Goal: Information Seeking & Learning: Learn about a topic

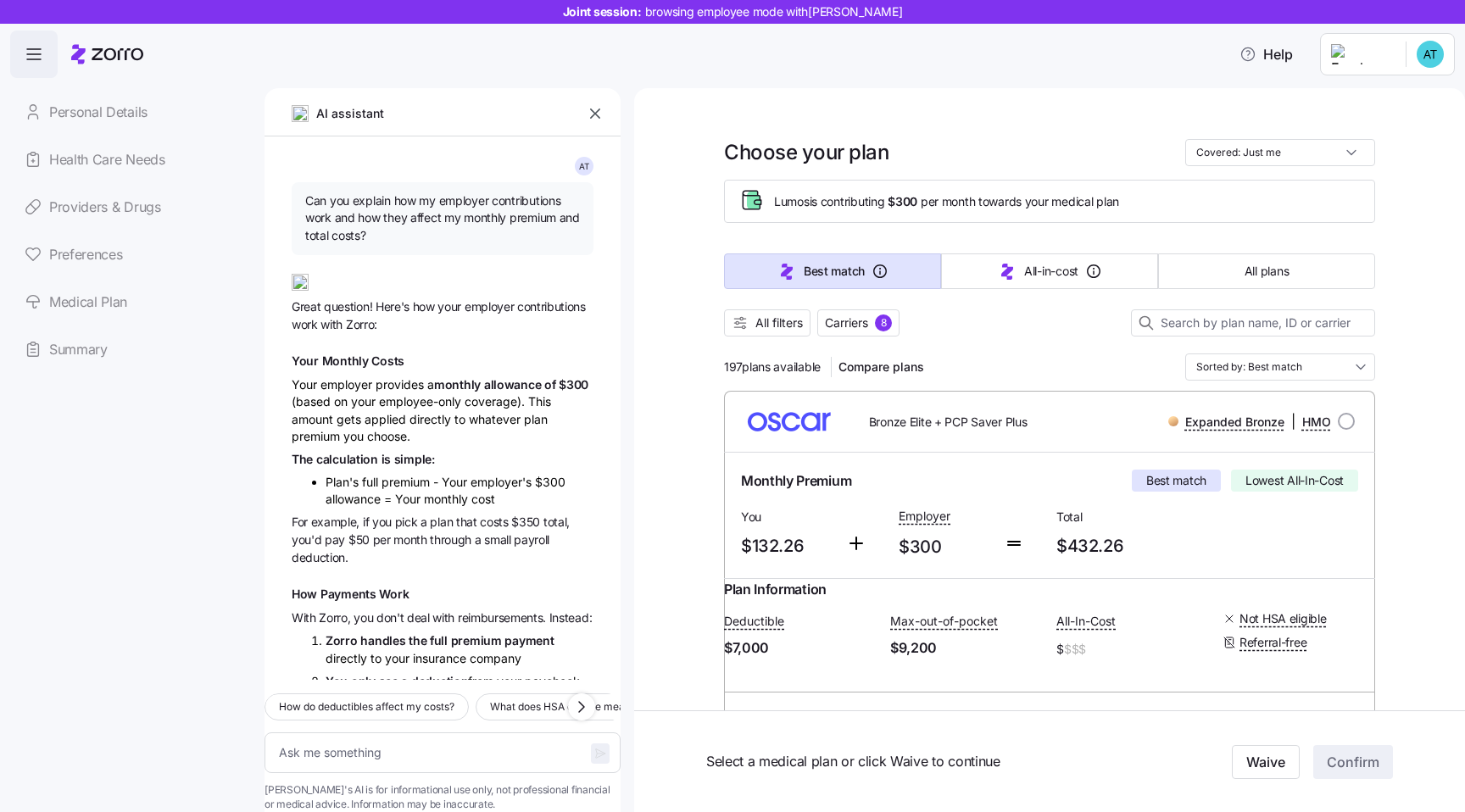
scroll to position [866, 0]
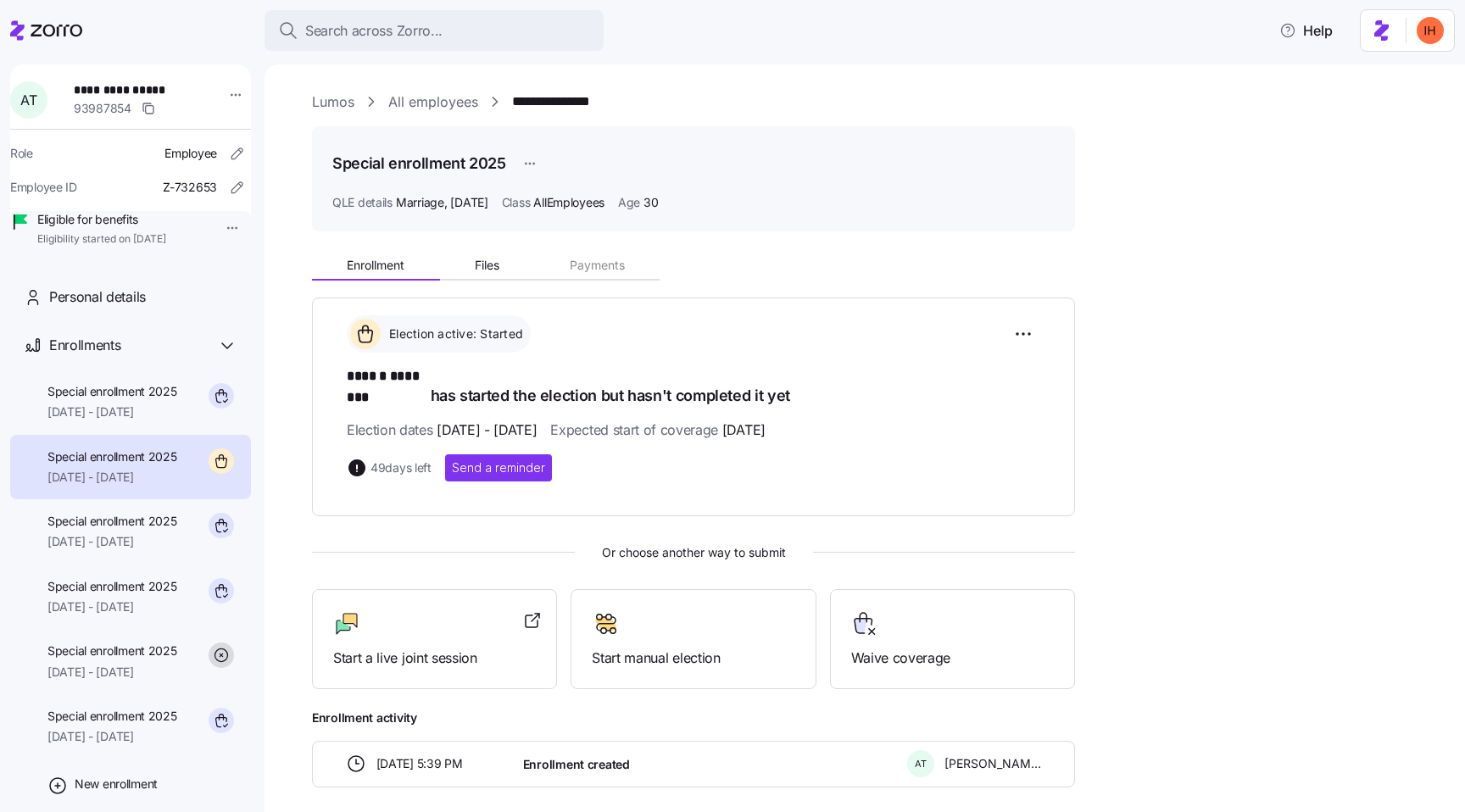
click at [324, 101] on link "Lumos" at bounding box center [333, 102] width 42 height 21
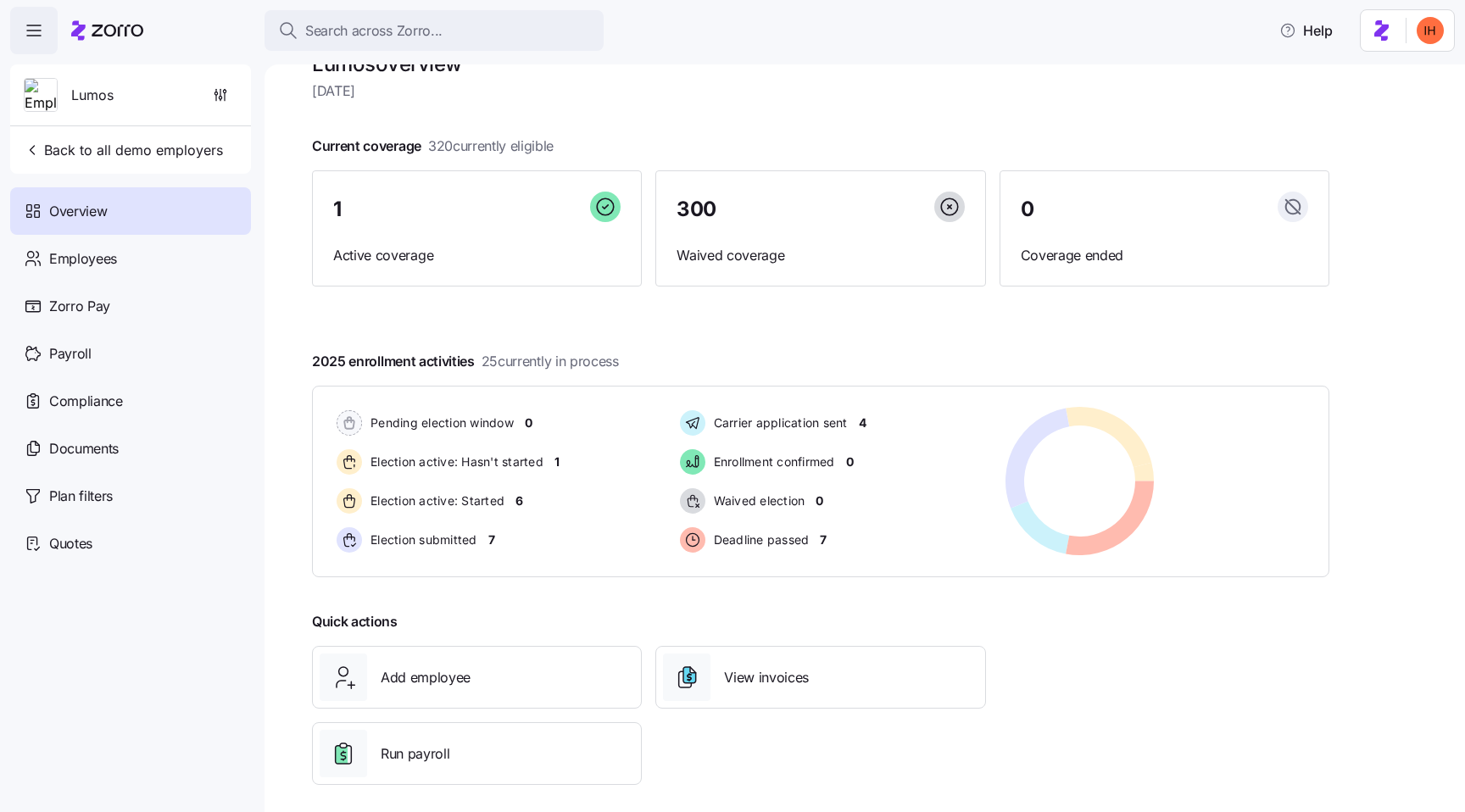
scroll to position [54, 0]
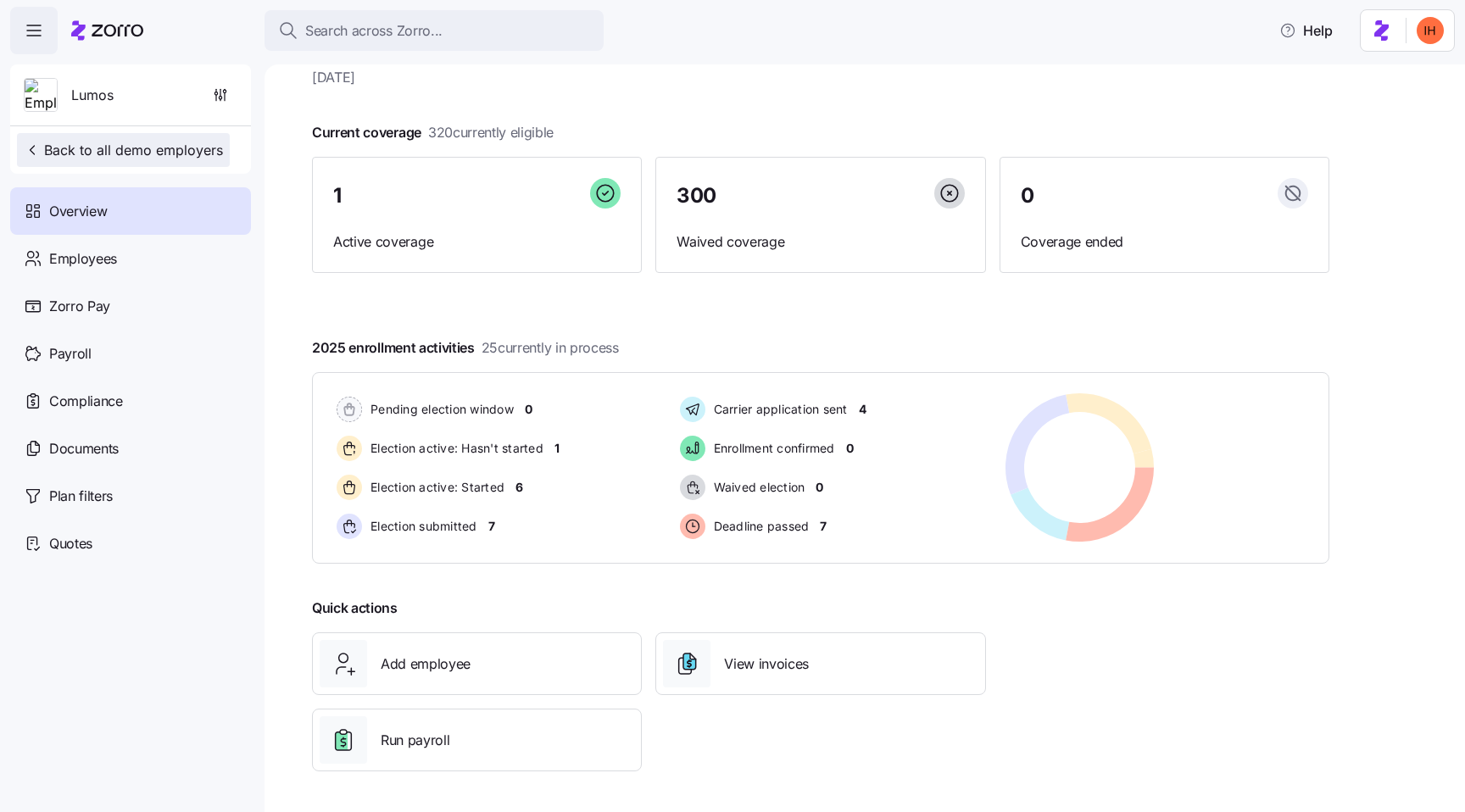
click at [151, 156] on span "Back to all demo employers" at bounding box center [123, 150] width 199 height 20
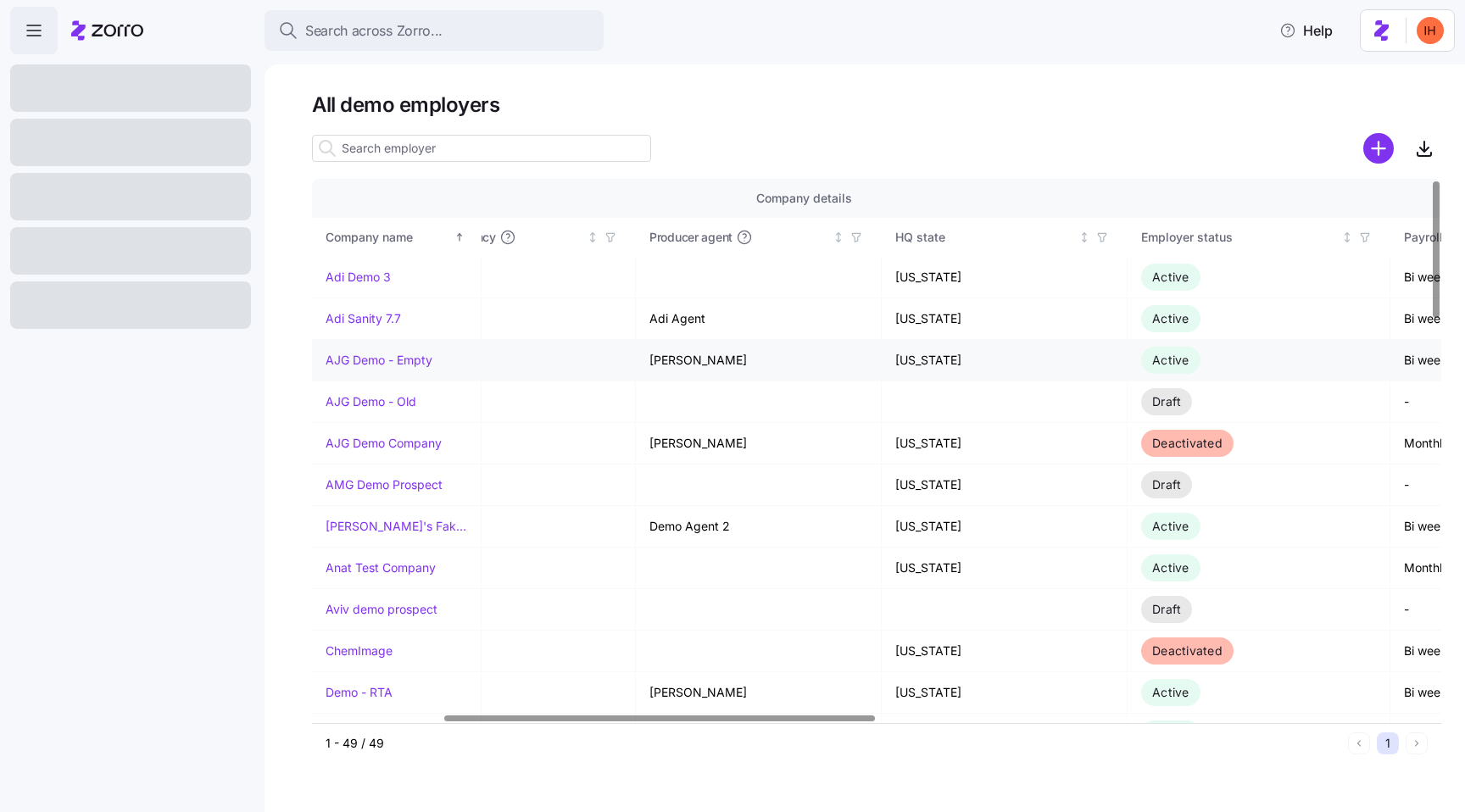
scroll to position [0, 669]
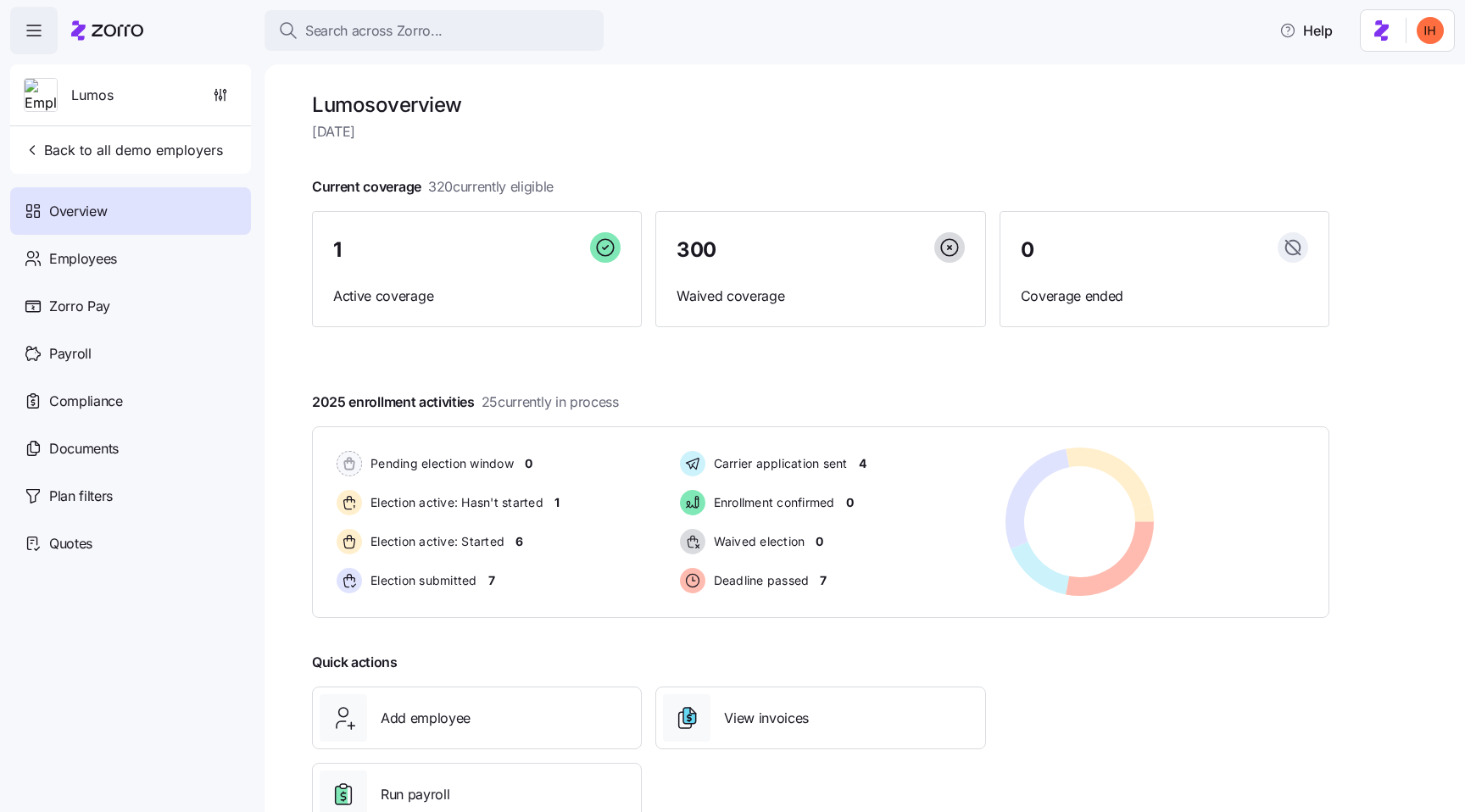
click at [437, 182] on span "320 currently eligible" at bounding box center [490, 186] width 125 height 21
click at [459, 182] on span "320 currently eligible" at bounding box center [490, 186] width 125 height 21
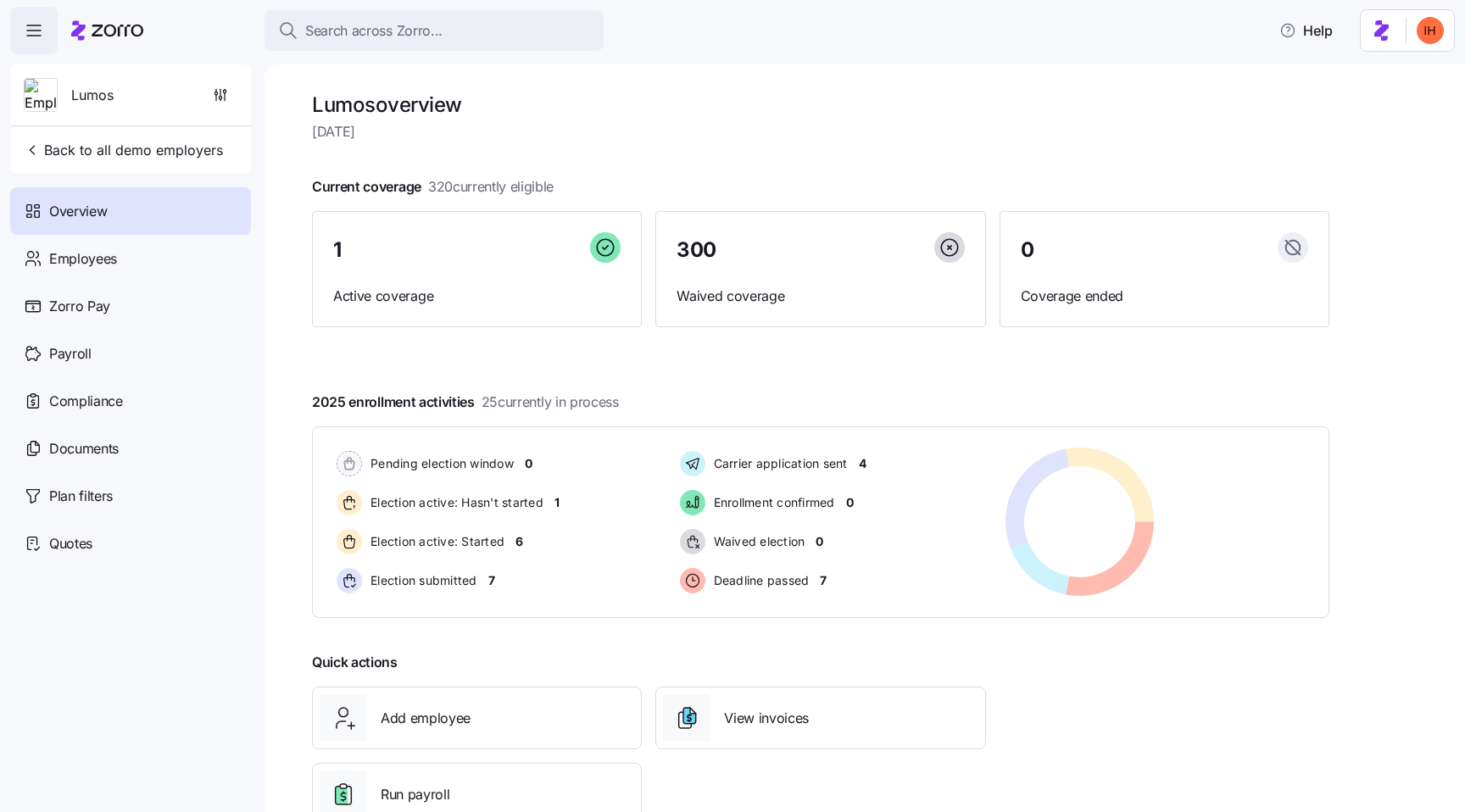
click at [620, 356] on div at bounding box center [820, 344] width 1017 height 27
click at [443, 185] on span "320 currently eligible" at bounding box center [490, 186] width 125 height 21
click at [481, 186] on span "320 currently eligible" at bounding box center [490, 186] width 125 height 21
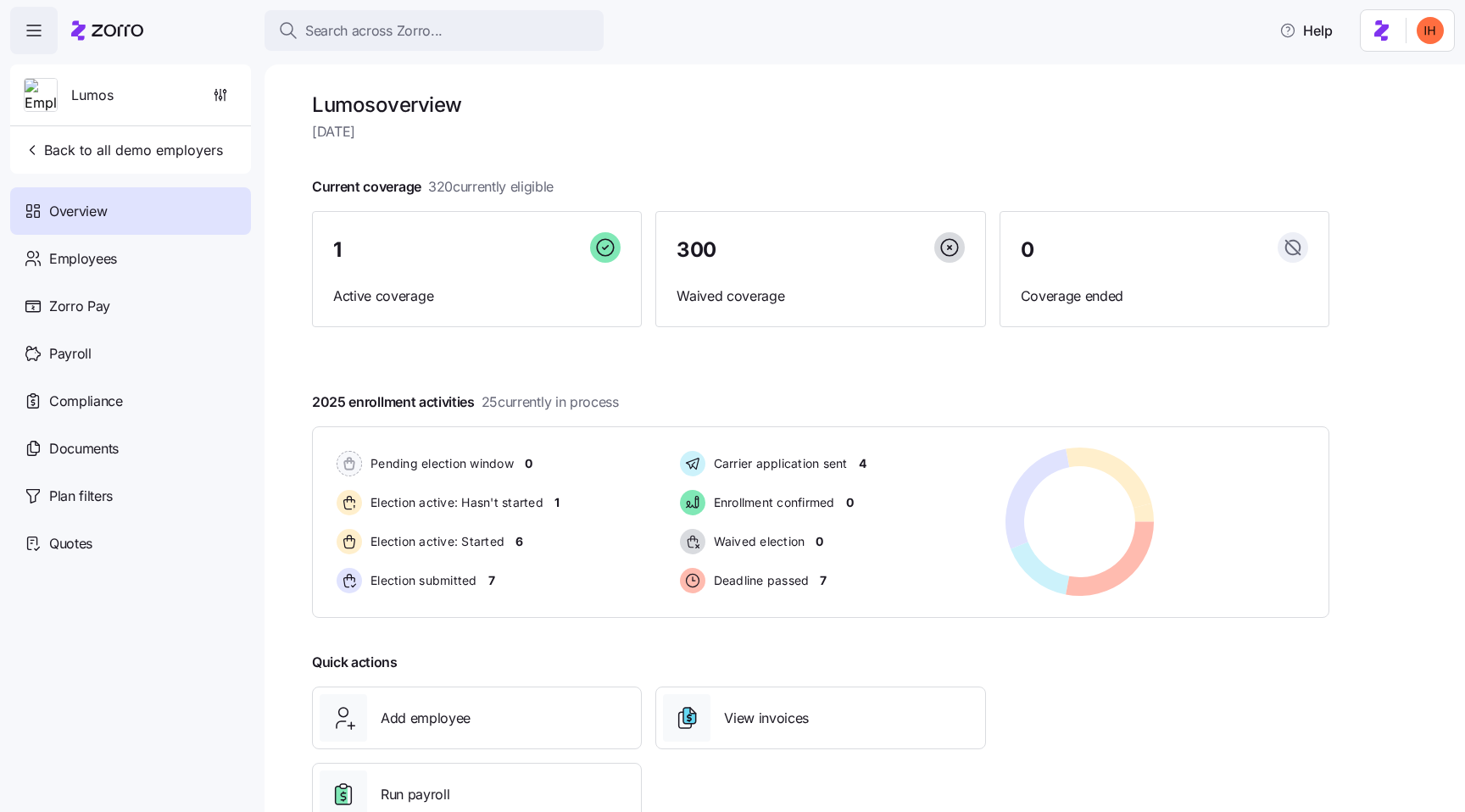
click at [434, 186] on span "320 currently eligible" at bounding box center [490, 186] width 125 height 21
click at [442, 181] on span "320 currently eligible" at bounding box center [490, 186] width 125 height 21
click at [503, 194] on span "320 currently eligible" at bounding box center [490, 186] width 125 height 21
click at [437, 185] on span "320 currently eligible" at bounding box center [490, 186] width 125 height 21
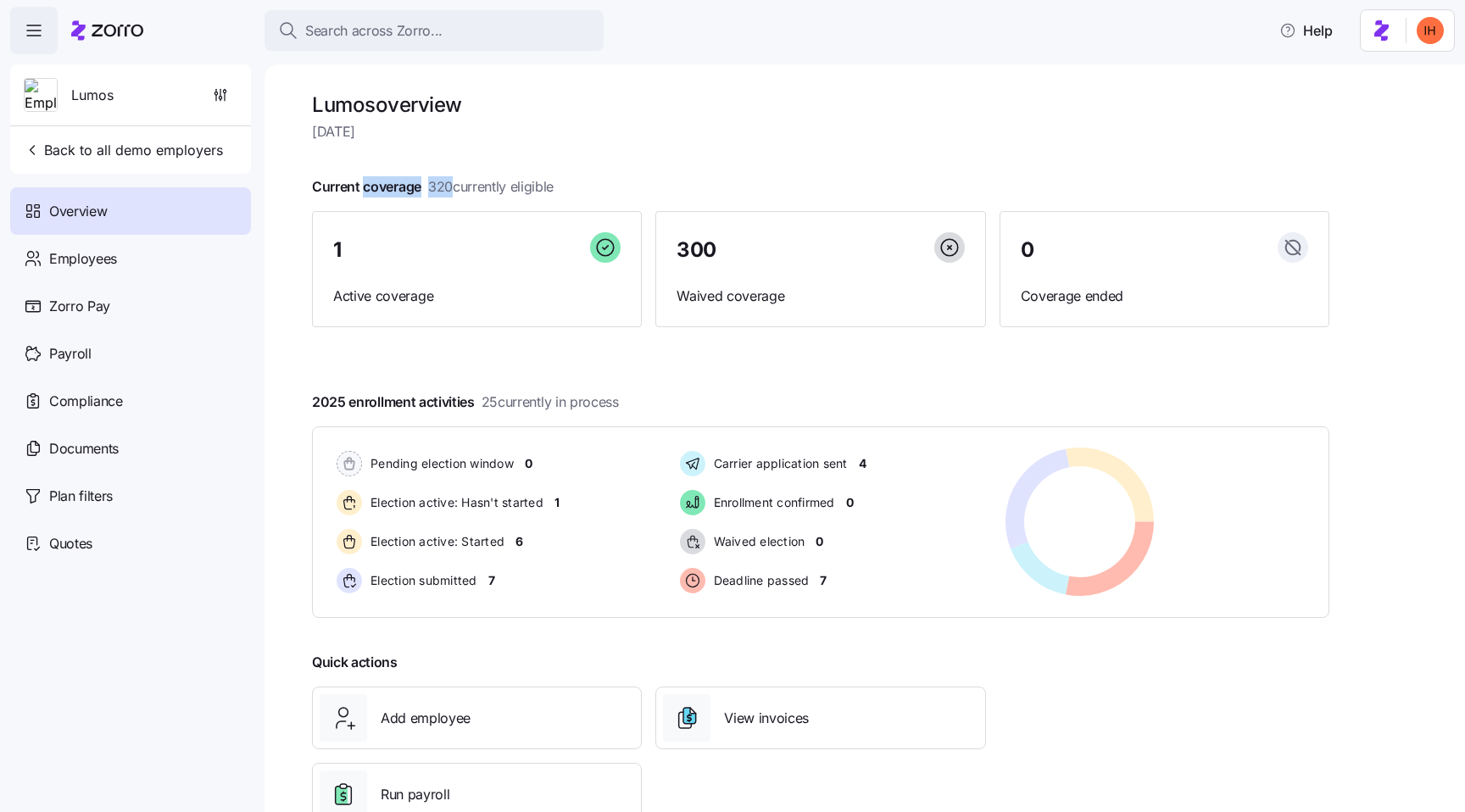
click at [437, 185] on span "320 currently eligible" at bounding box center [490, 186] width 125 height 21
click at [434, 185] on span "320 currently eligible" at bounding box center [490, 186] width 125 height 21
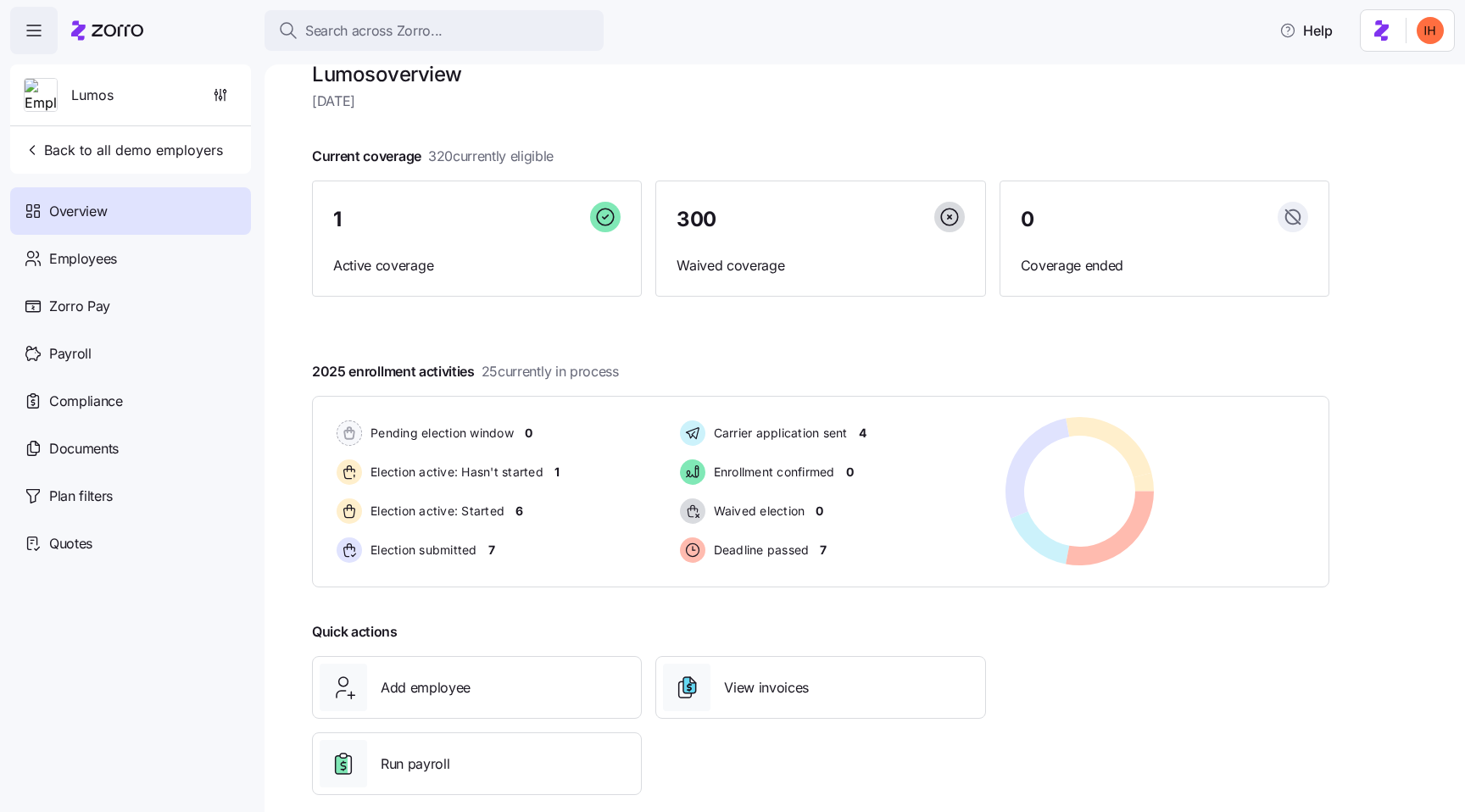
scroll to position [30, 0]
click at [367, 75] on h1 "Lumos overview" at bounding box center [820, 75] width 1017 height 26
click at [409, 75] on h1 "Lumos overview" at bounding box center [820, 75] width 1017 height 26
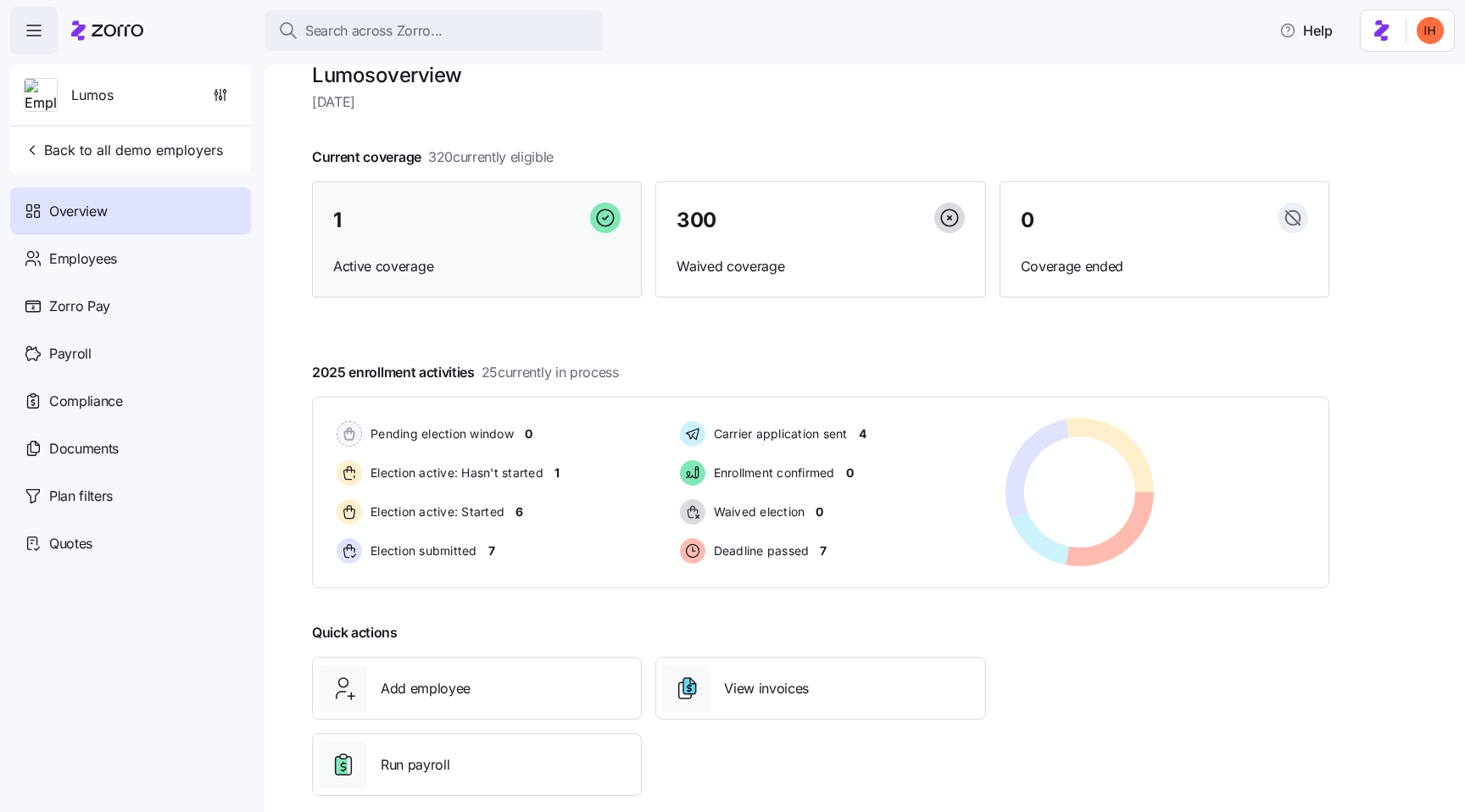
scroll to position [0, 0]
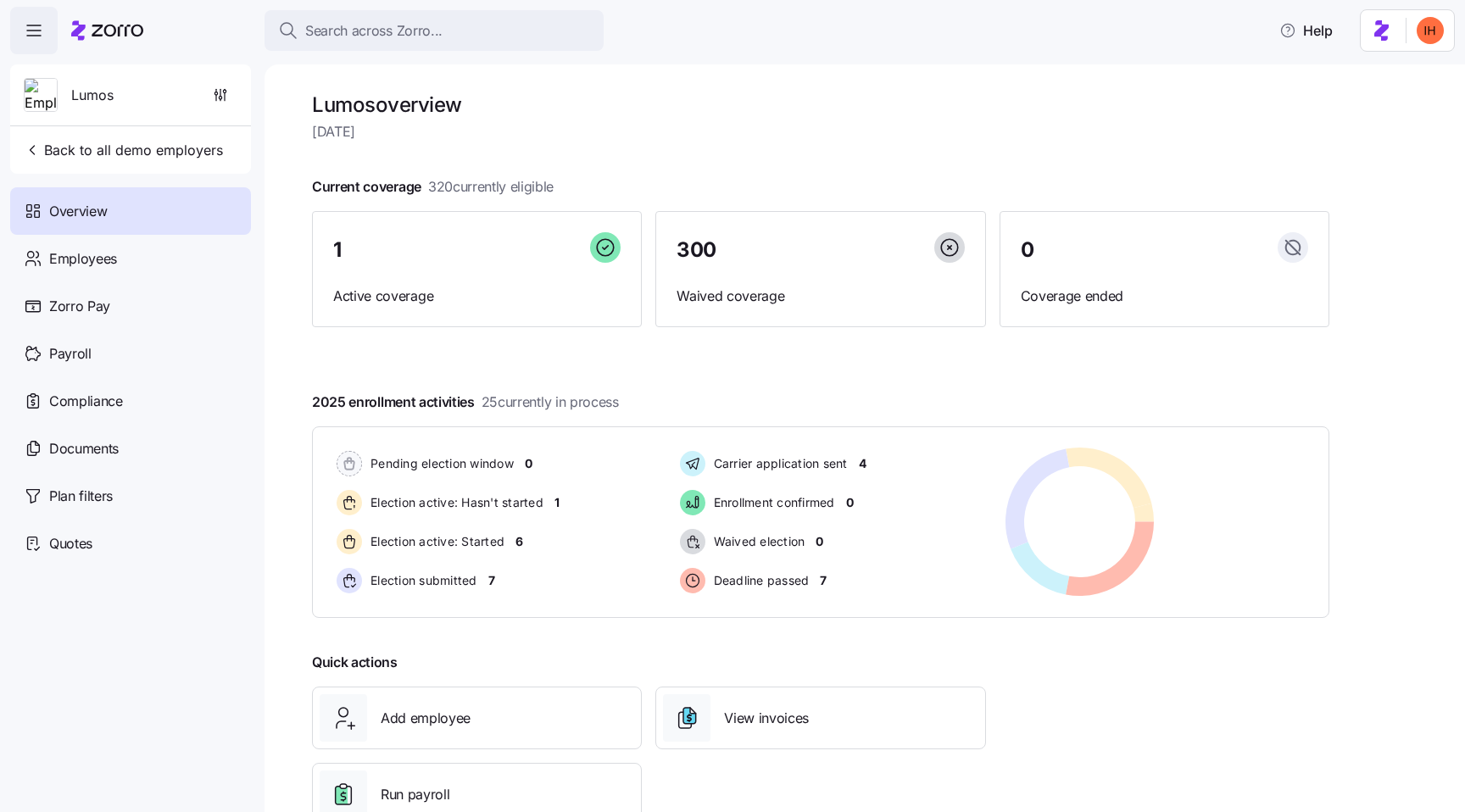
click at [376, 110] on h1 "Lumos overview" at bounding box center [820, 105] width 1017 height 26
click at [380, 123] on span "Tuesday, August 12" at bounding box center [820, 131] width 1017 height 21
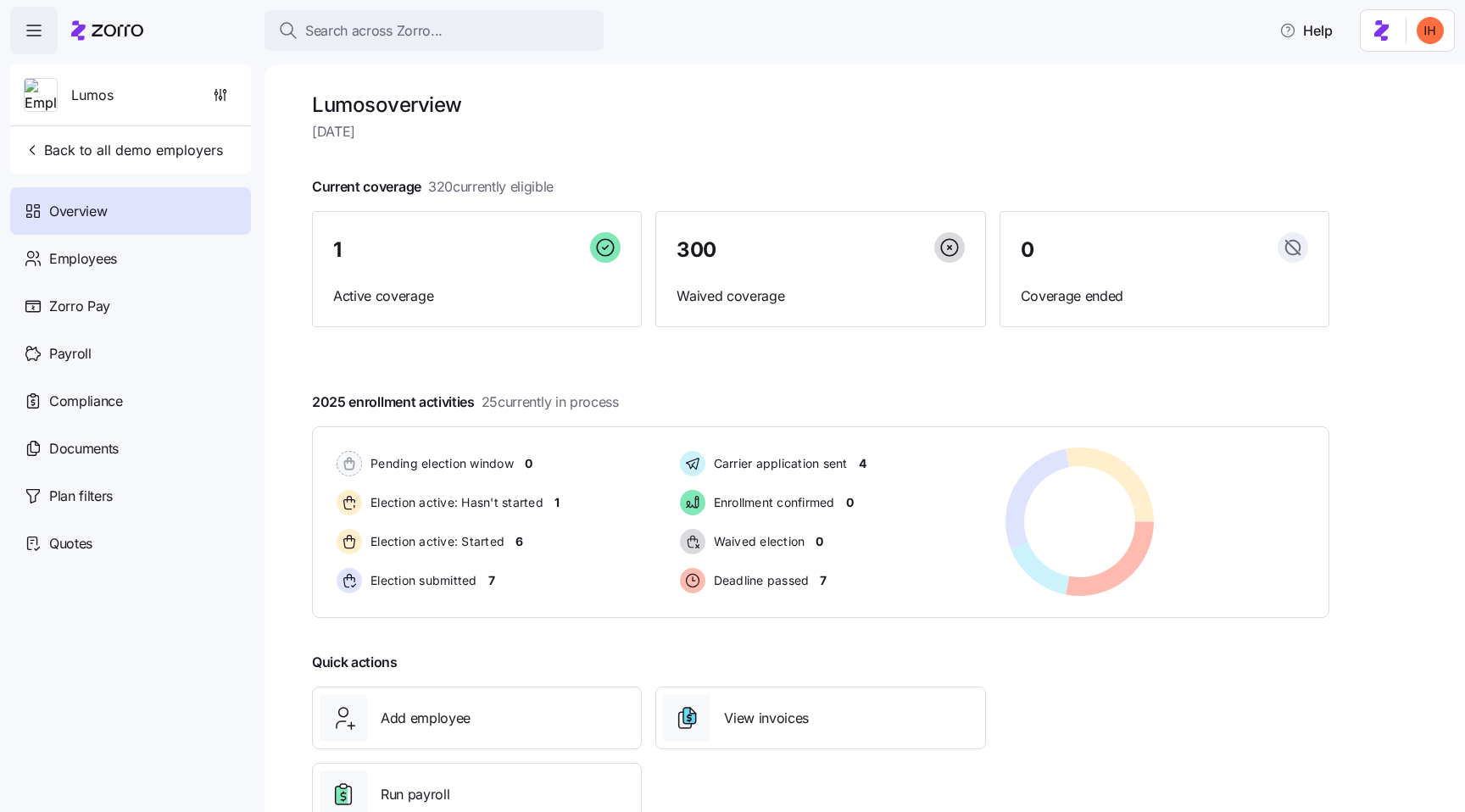
click at [380, 123] on span "Tuesday, August 12" at bounding box center [820, 131] width 1017 height 21
click at [433, 180] on span "320 currently eligible" at bounding box center [490, 186] width 125 height 21
click at [453, 182] on span "320 currently eligible" at bounding box center [490, 186] width 125 height 21
